Goal: Entertainment & Leisure: Consume media (video, audio)

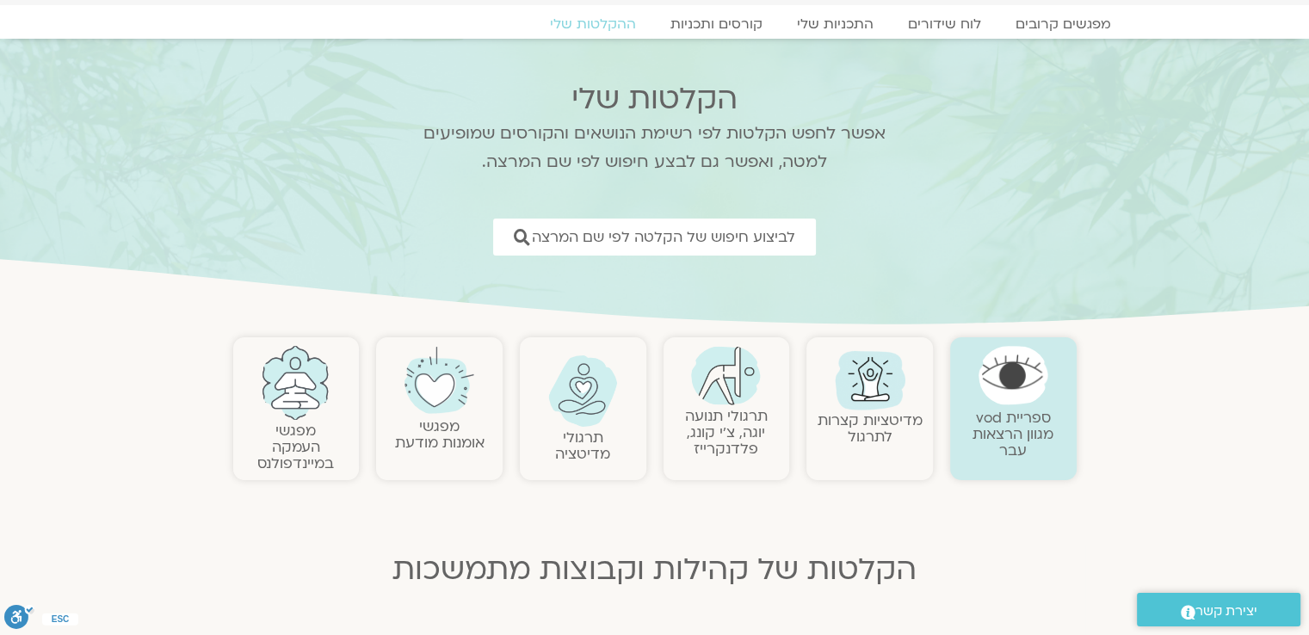
scroll to position [86, 0]
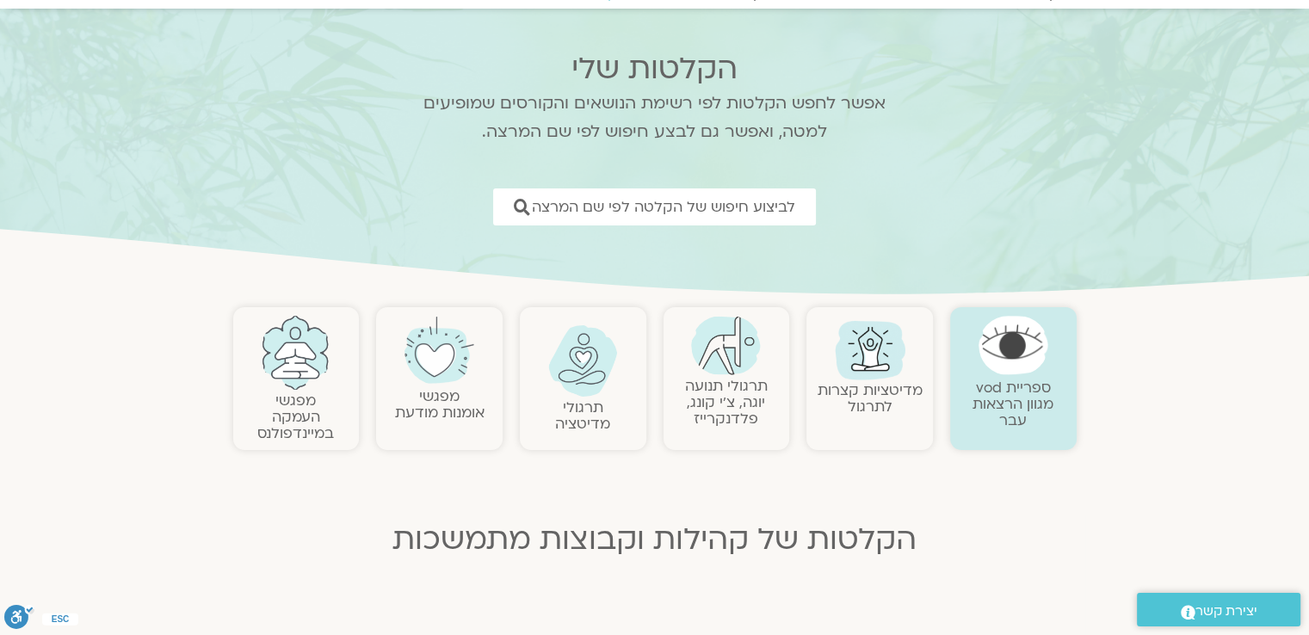
click at [724, 356] on img at bounding box center [726, 345] width 70 height 59
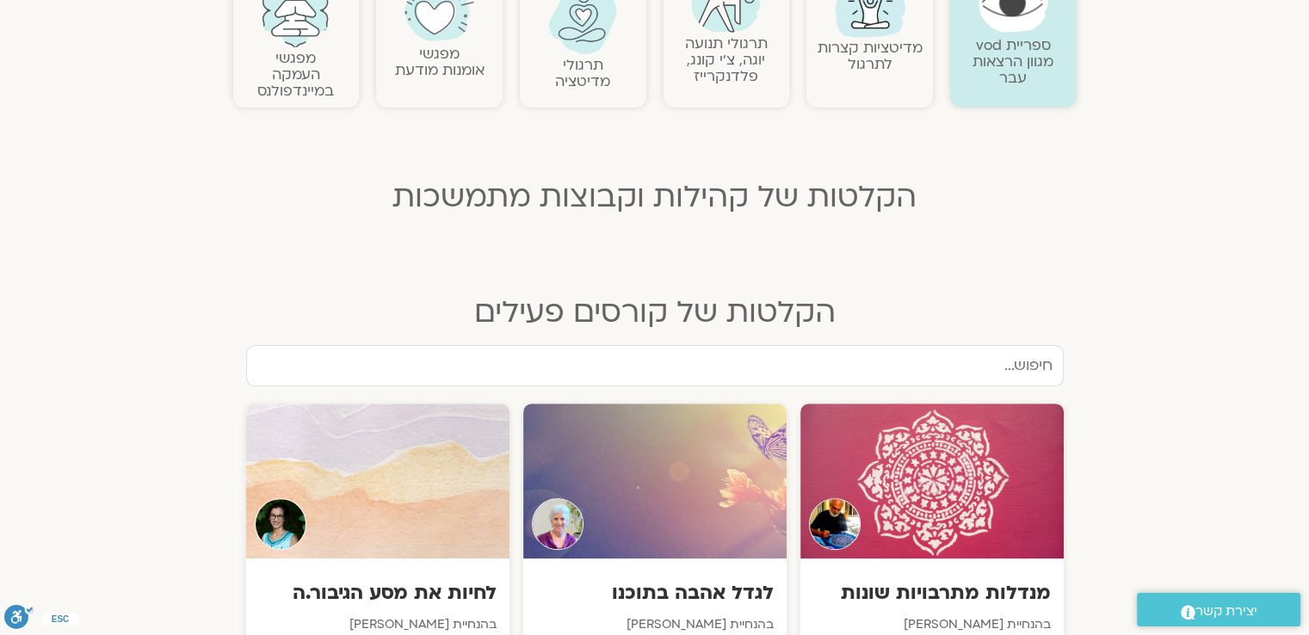
scroll to position [430, 0]
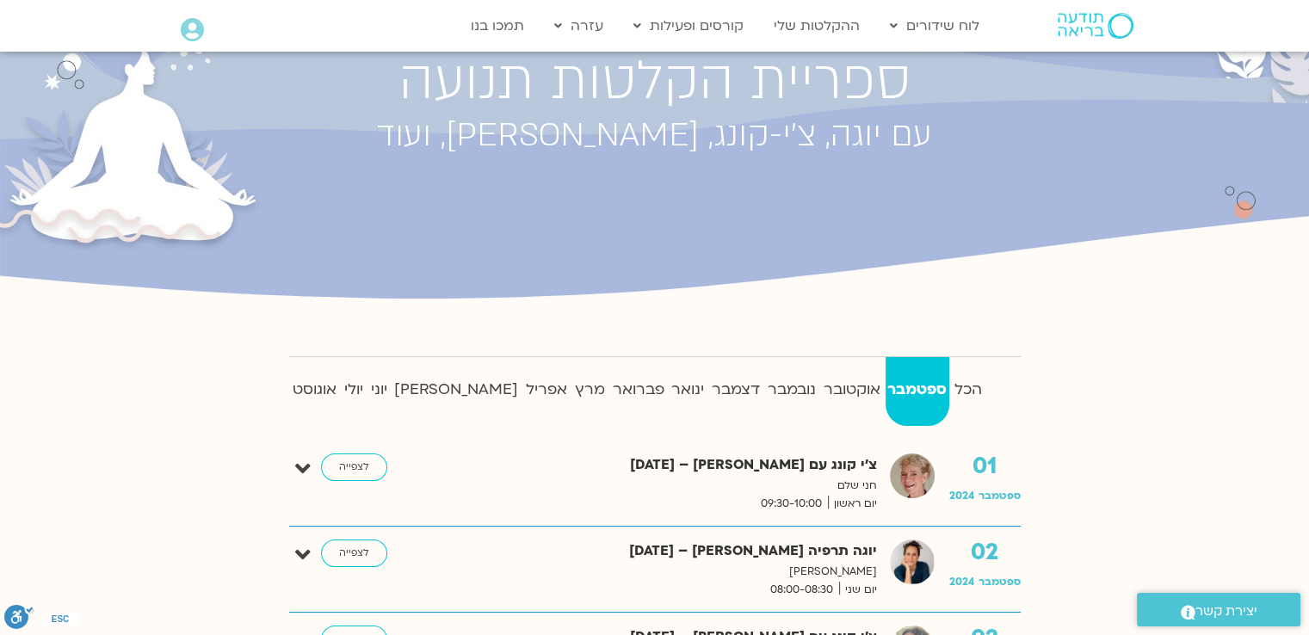
scroll to position [172, 0]
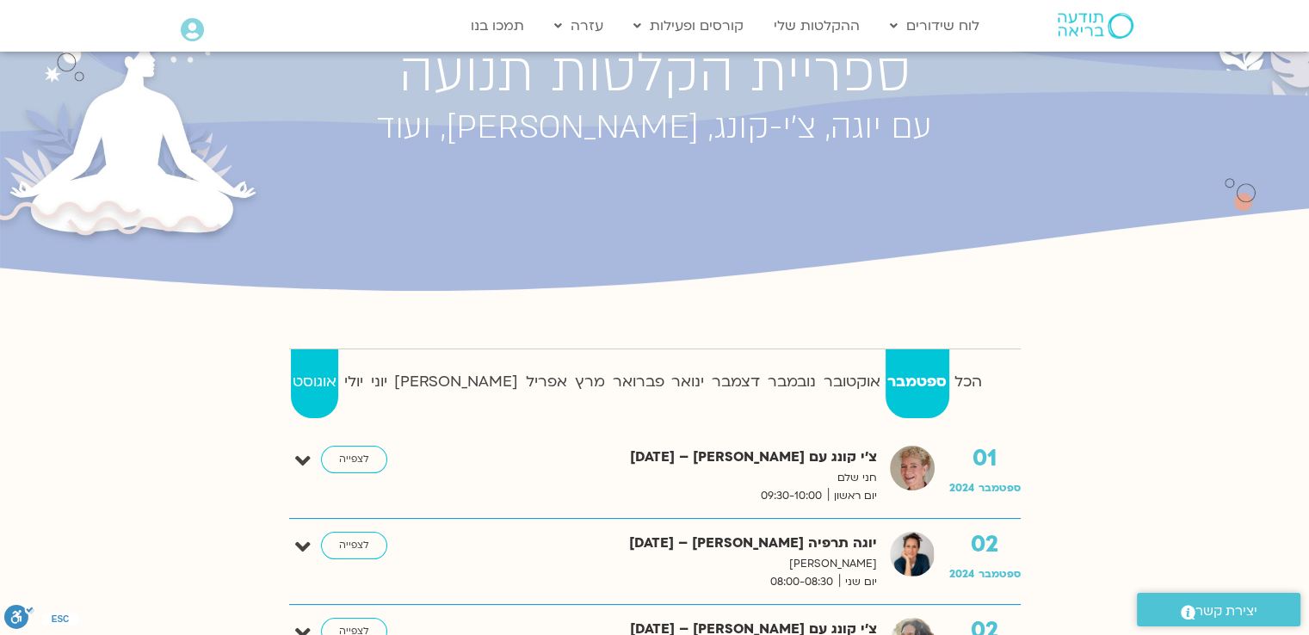
click at [323, 381] on strong "אוגוסט" at bounding box center [315, 382] width 48 height 26
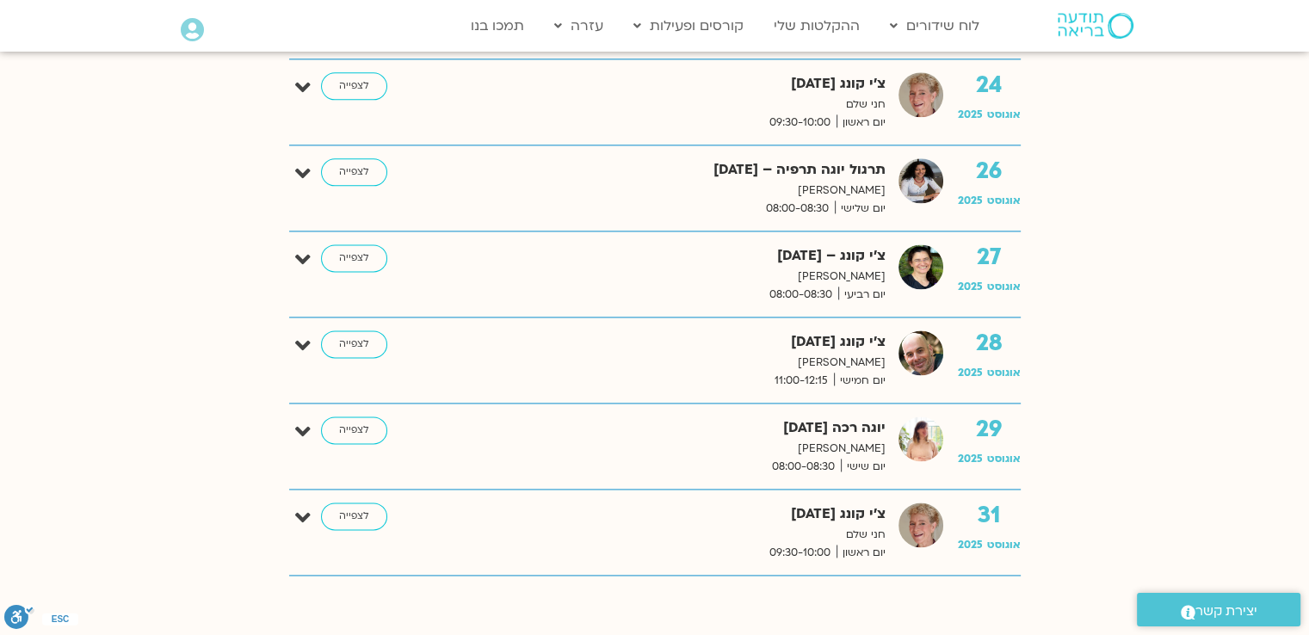
scroll to position [2237, 0]
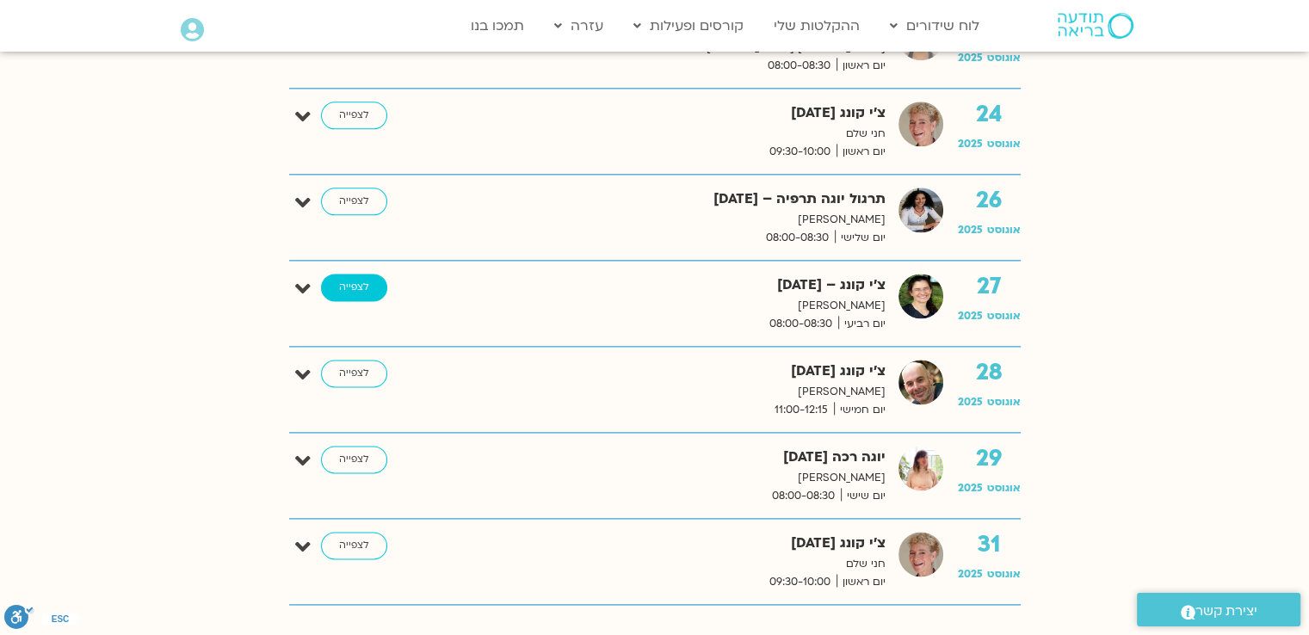
click at [348, 281] on link "לצפייה" at bounding box center [354, 288] width 66 height 28
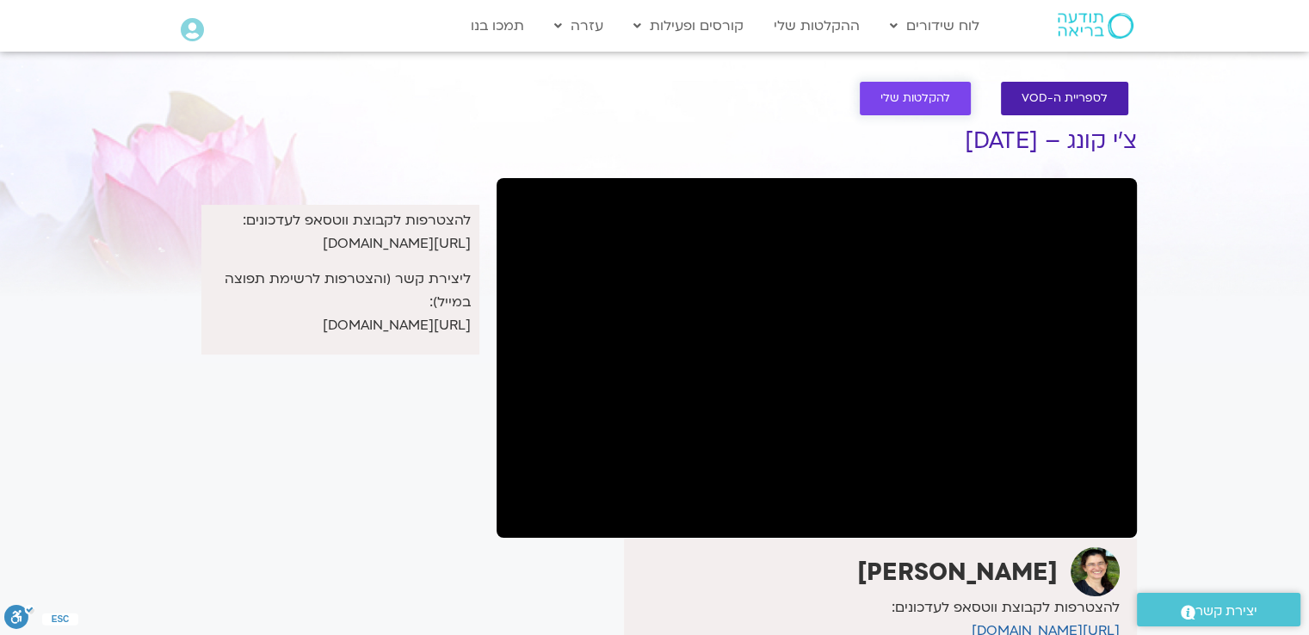
click at [935, 102] on span "להקלטות שלי" at bounding box center [915, 98] width 70 height 13
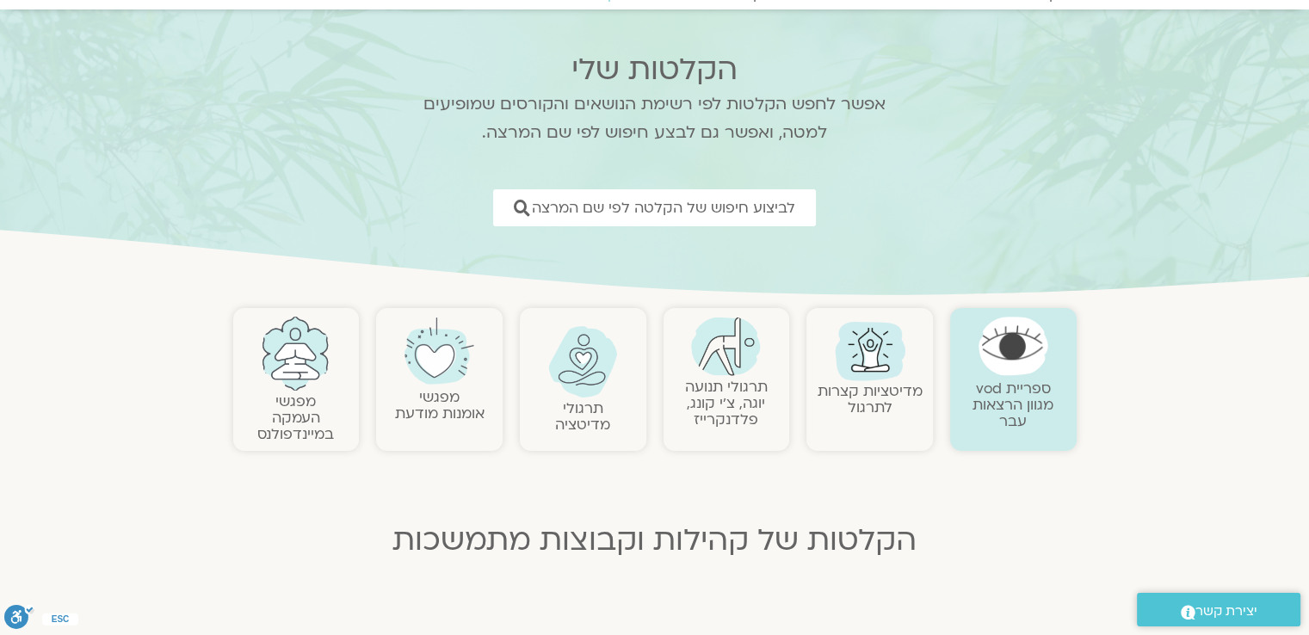
scroll to position [86, 0]
click at [747, 381] on link "תרגולי תנועה יוגה, צ׳י קונג, פלדנקרייז" at bounding box center [726, 402] width 83 height 52
click at [740, 379] on link "תרגולי תנועה יוגה, צ׳י קונג, פלדנקרייז" at bounding box center [726, 402] width 83 height 52
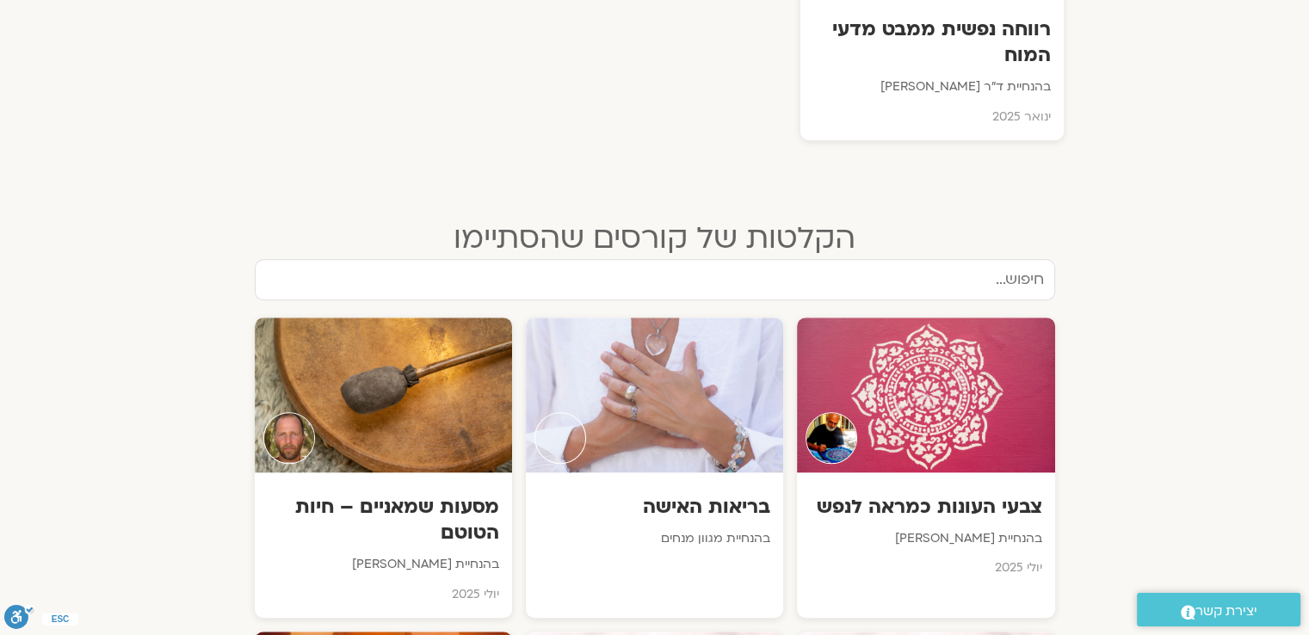
scroll to position [1290, 0]
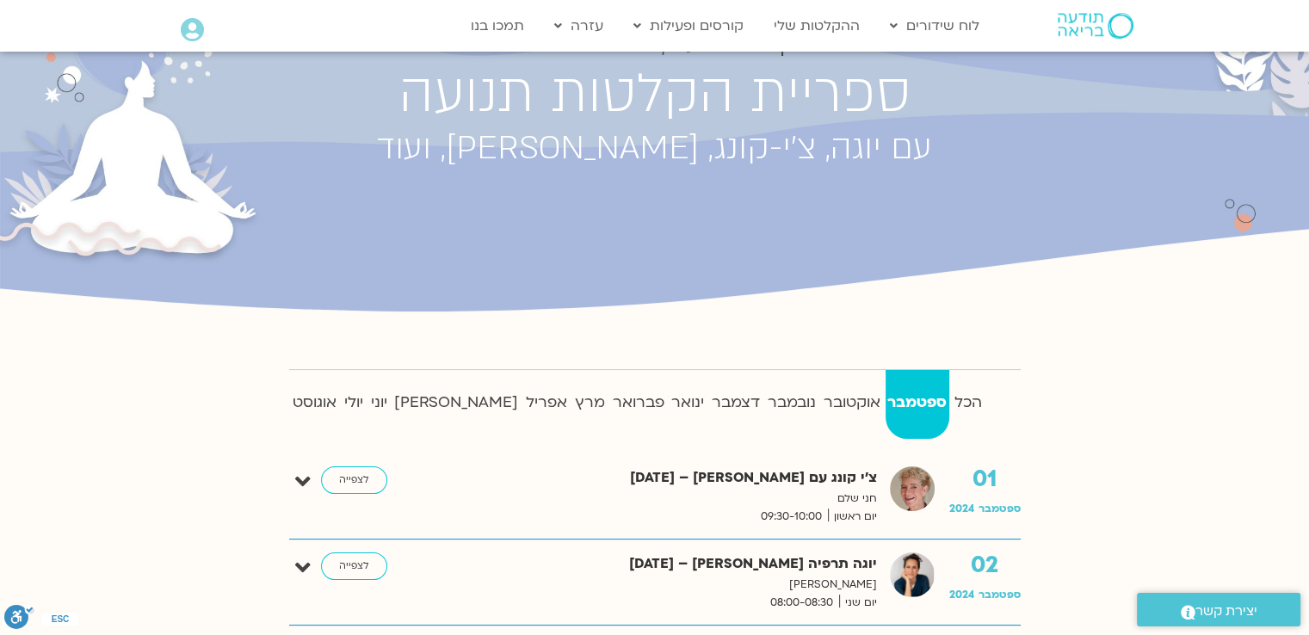
scroll to position [172, 0]
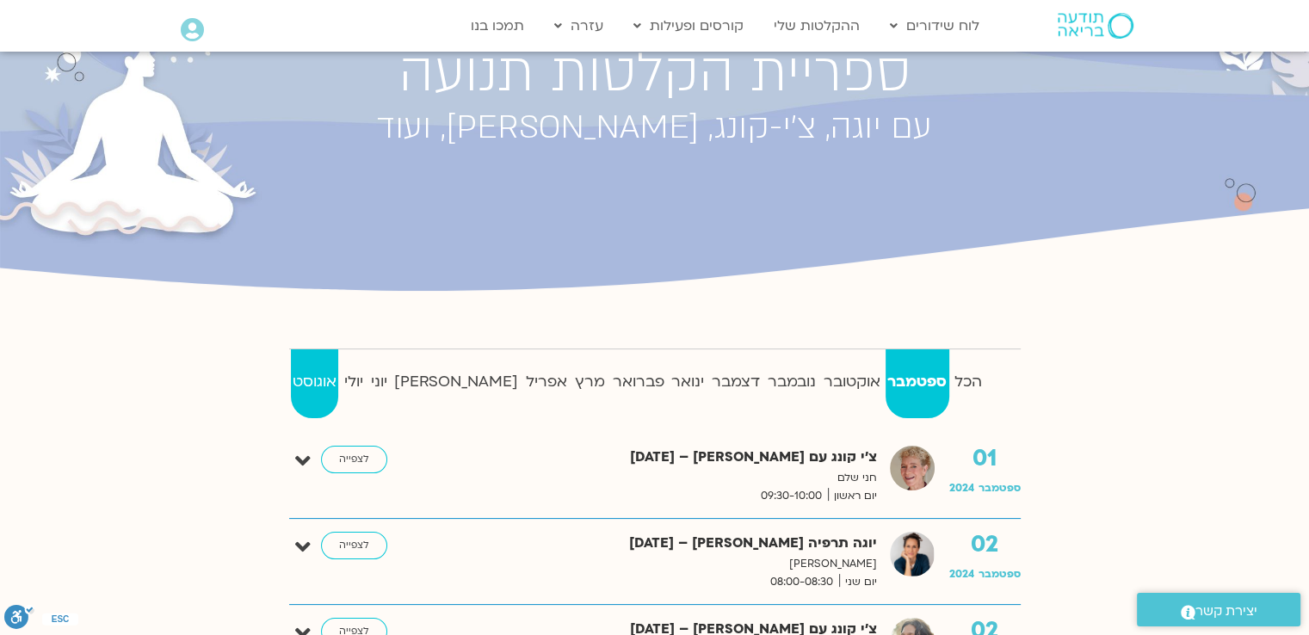
click at [323, 372] on strong "אוגוסט" at bounding box center [315, 382] width 48 height 26
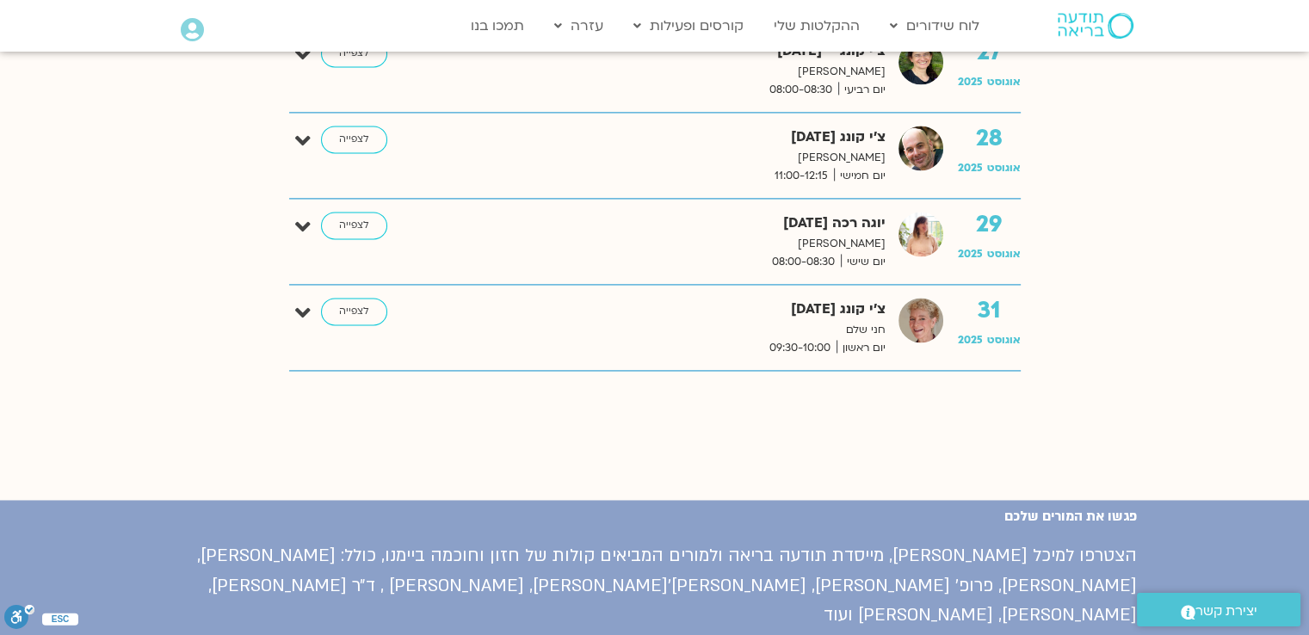
scroll to position [2323, 0]
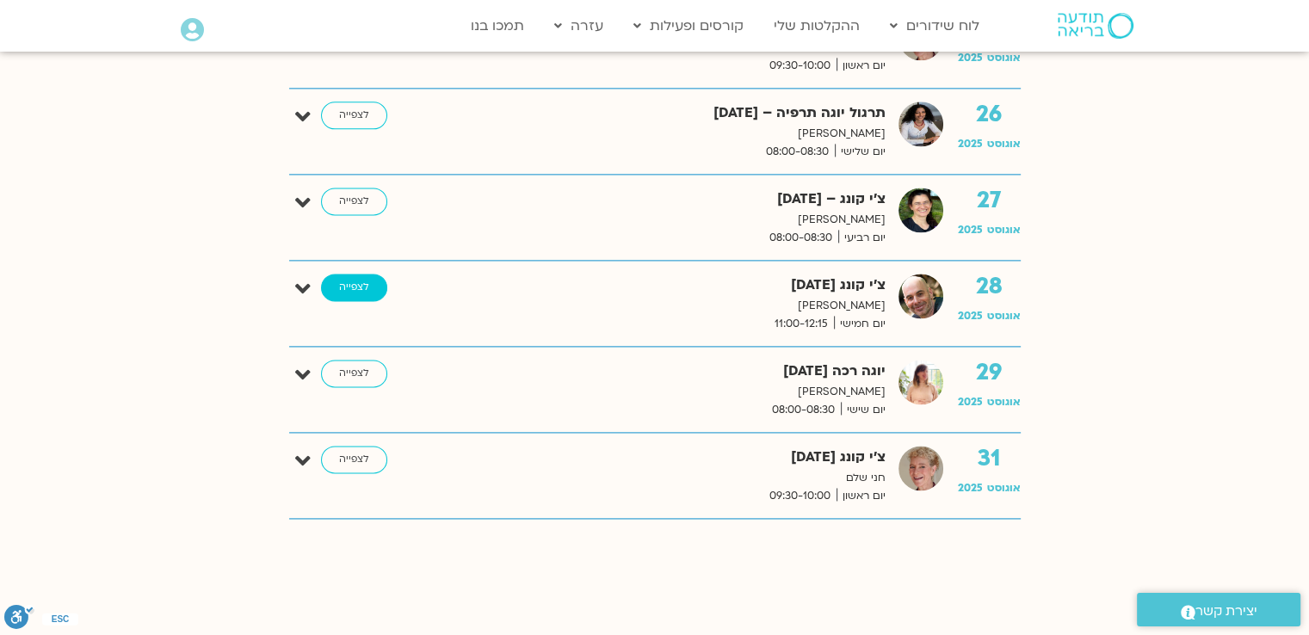
click at [341, 278] on link "לצפייה" at bounding box center [354, 288] width 66 height 28
